Goal: Check status

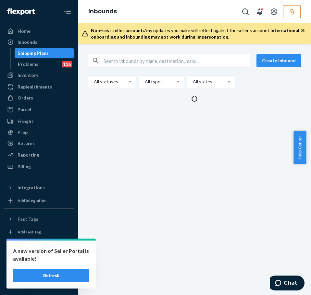
click at [127, 54] on div "Create inbound All statuses All types All states" at bounding box center [194, 169] width 233 height 251
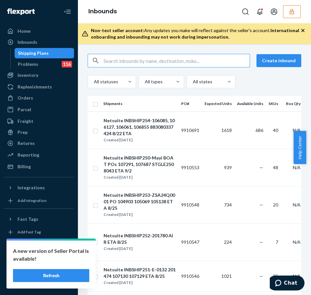
click at [146, 65] on input "text" at bounding box center [176, 60] width 146 height 13
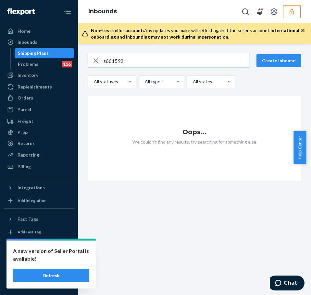
drag, startPoint x: 105, startPoint y: 61, endPoint x: 80, endPoint y: 71, distance: 27.3
click at [80, 71] on div "s661592 Create inbound All statuses All types All states Oops... We couldn't fi…" at bounding box center [194, 169] width 233 height 251
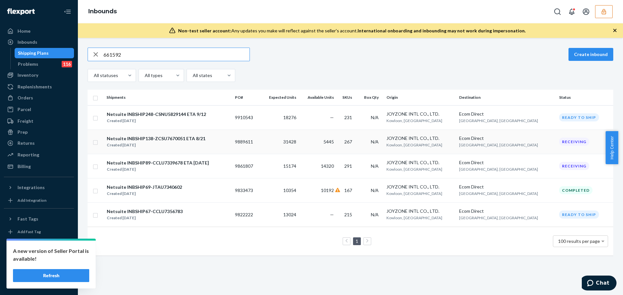
type input "661592"
drag, startPoint x: 248, startPoint y: 140, endPoint x: 269, endPoint y: 143, distance: 20.9
click at [260, 143] on td "9889611" at bounding box center [246, 142] width 28 height 24
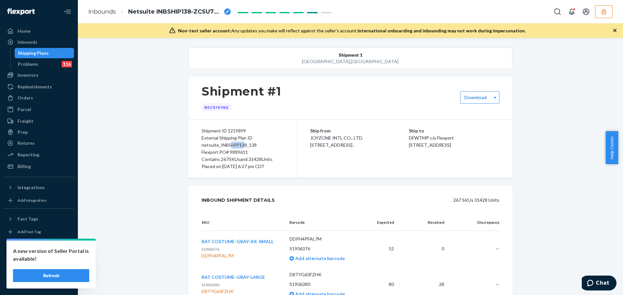
drag, startPoint x: 107, startPoint y: 0, endPoint x: 239, endPoint y: 147, distance: 197.7
click at [239, 147] on div "Shipment ID 1219899 External Shipping Plan ID netsuite_INBSHIP138_138 Flexport …" at bounding box center [242, 149] width 109 height 58
click at [250, 153] on div "Flexport PO# 9889611" at bounding box center [242, 152] width 82 height 7
drag, startPoint x: 227, startPoint y: 152, endPoint x: 247, endPoint y: 152, distance: 19.8
click at [247, 152] on div "Flexport PO# 9889611" at bounding box center [242, 152] width 82 height 7
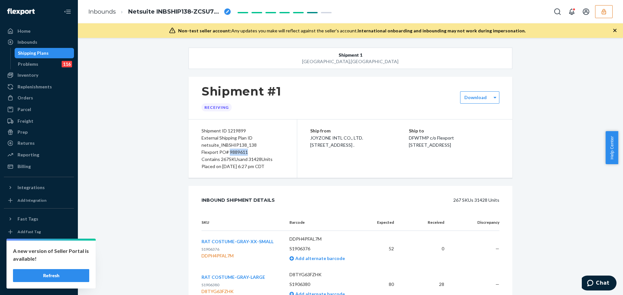
copy div "9889611"
